Goal: Check status: Check status

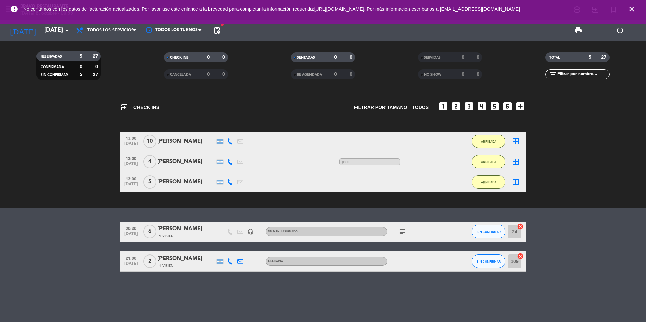
click at [213, 30] on span "pending_actions" at bounding box center [217, 31] width 14 height 14
click at [223, 32] on span "pending_actions" at bounding box center [217, 31] width 14 height 14
click at [208, 29] on div "[DATE] [DATE] arrow_drop_down Todos los servicios Desayuno Brunch Almuerzo Cena…" at bounding box center [323, 30] width 646 height 20
click at [215, 29] on span "pending_actions" at bounding box center [217, 30] width 8 height 8
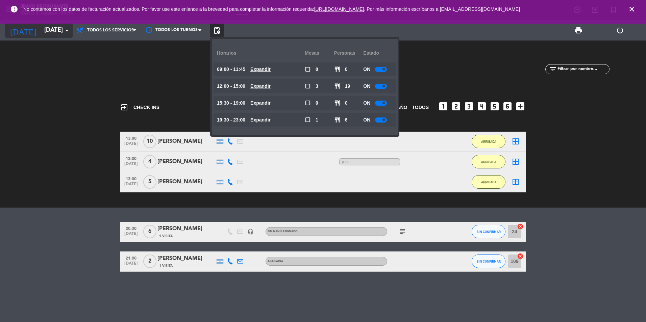
click at [63, 28] on input "[DATE]" at bounding box center [80, 31] width 78 height 14
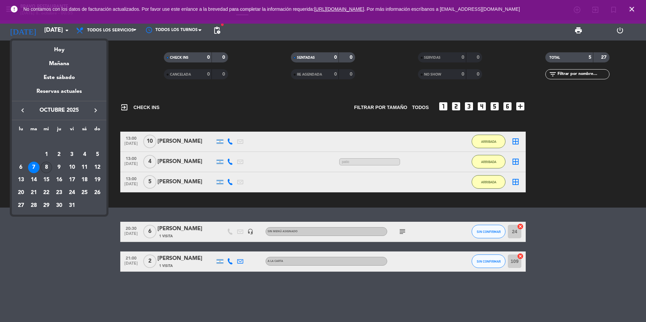
click at [45, 164] on div "8" at bounding box center [46, 167] width 11 height 11
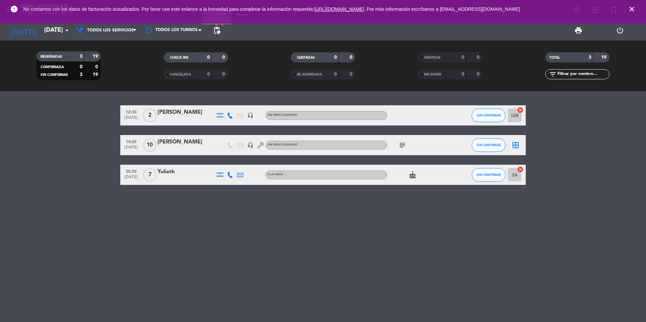
click at [219, 28] on span "pending_actions" at bounding box center [217, 30] width 8 height 8
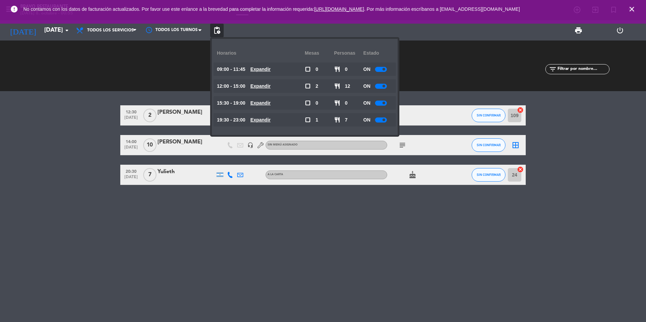
click at [262, 121] on u "Expandir" at bounding box center [260, 119] width 20 height 5
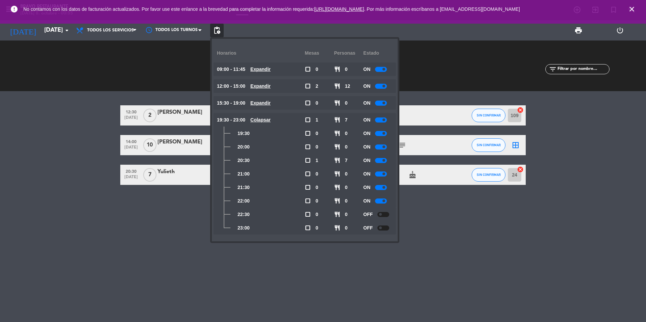
click at [384, 201] on span at bounding box center [383, 201] width 3 height 3
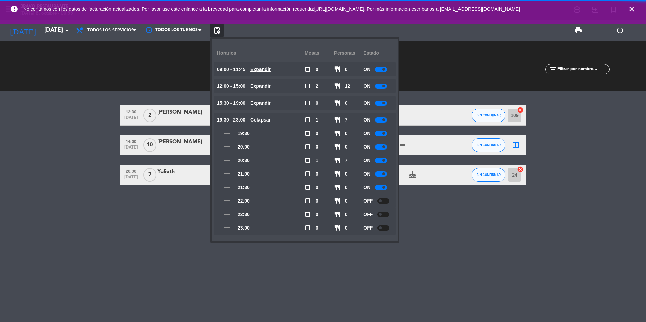
click at [430, 258] on div "12:30 [DATE] 2 [PERSON_NAME] headset_mic Sin menú asignado SIN CONFIRMAR 109 ca…" at bounding box center [323, 206] width 646 height 231
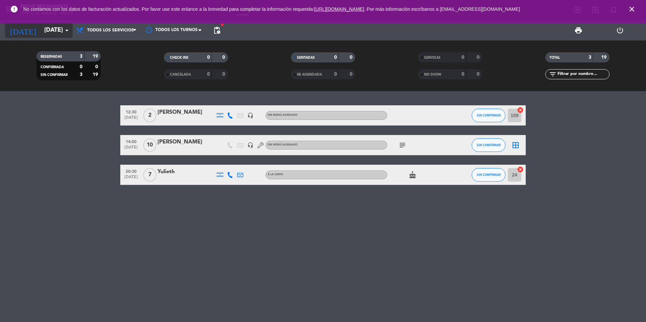
click at [66, 30] on icon "arrow_drop_down" at bounding box center [67, 30] width 8 height 8
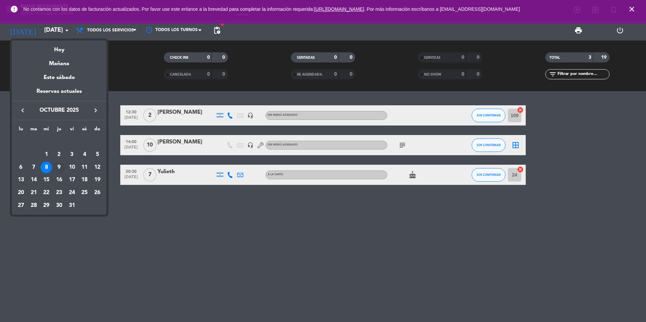
click at [59, 166] on div "9" at bounding box center [58, 167] width 11 height 11
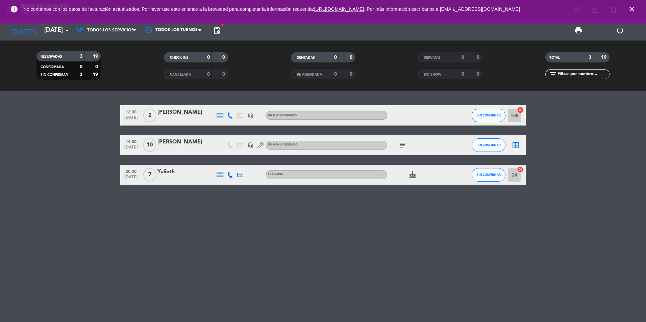
type input "[DEMOGRAPHIC_DATA][DATE]"
